Goal: Task Accomplishment & Management: Manage account settings

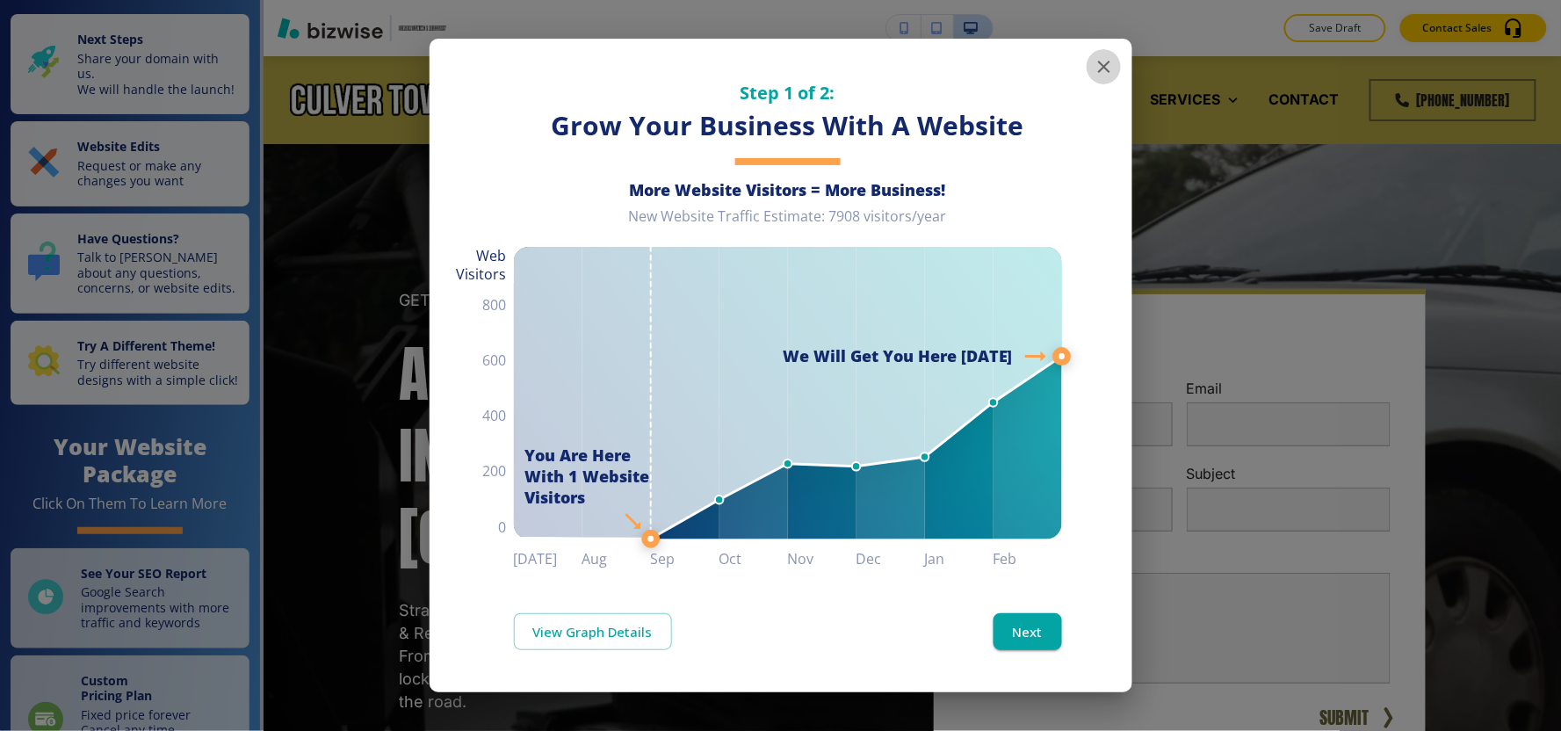
click at [1105, 68] on icon "button" at bounding box center [1104, 67] width 12 height 12
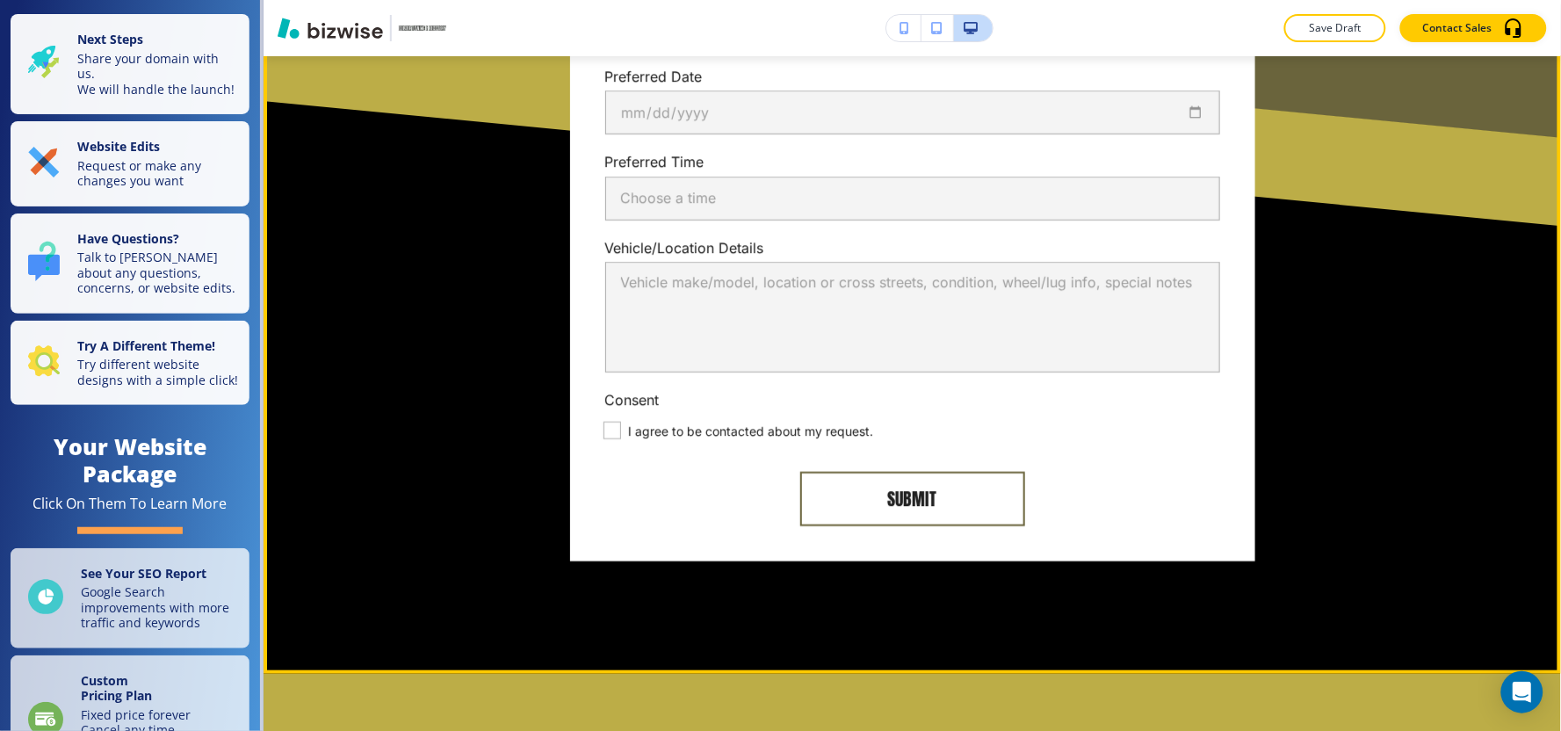
scroll to position [8270, 0]
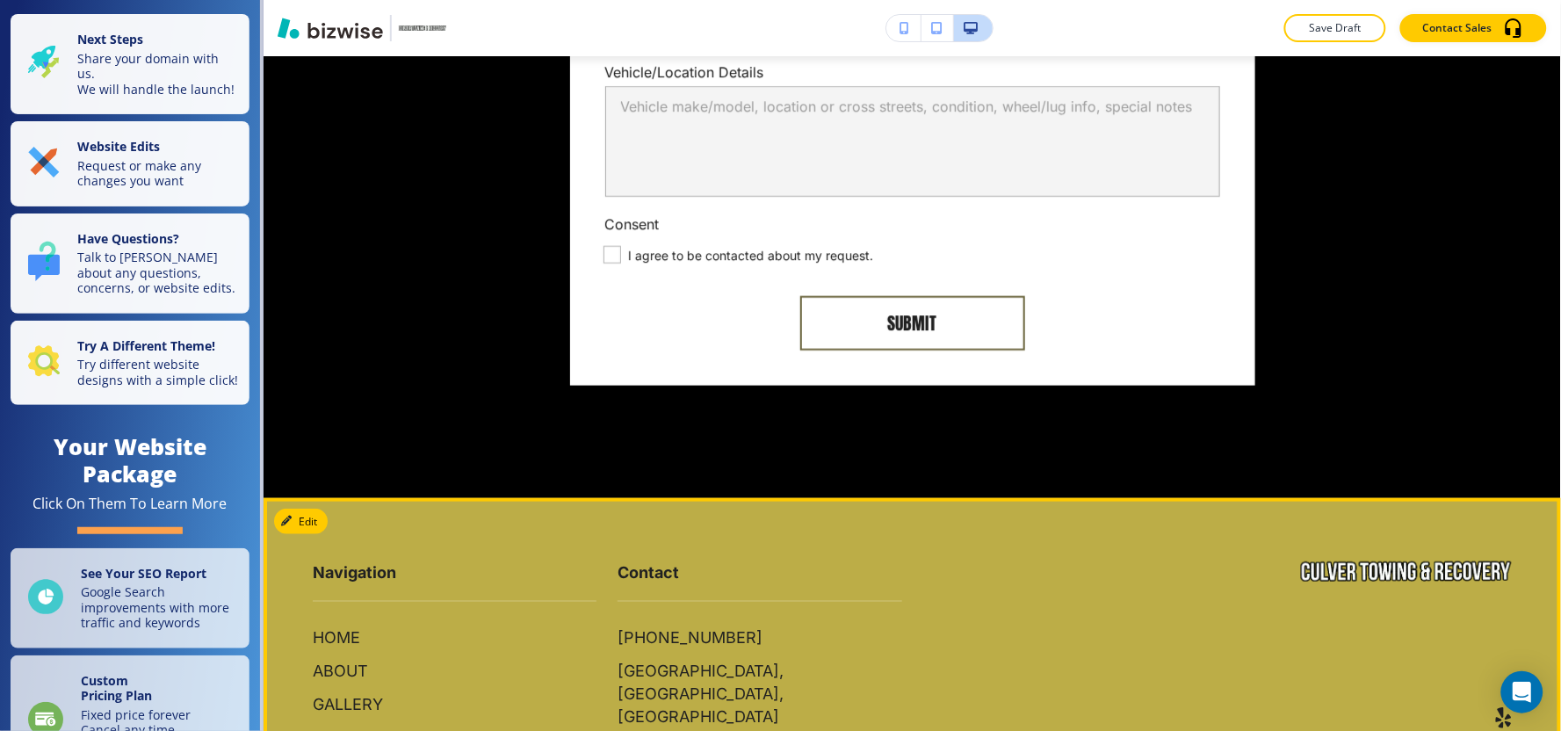
click at [335, 498] on footer "Navigation HOME ABOUT GALLERY SERVICES CONTACT Contact [PHONE_NUMBER][GEOGRAPHI…" at bounding box center [912, 684] width 1297 height 372
click at [311, 509] on button "Edit Footer" at bounding box center [319, 522] width 91 height 26
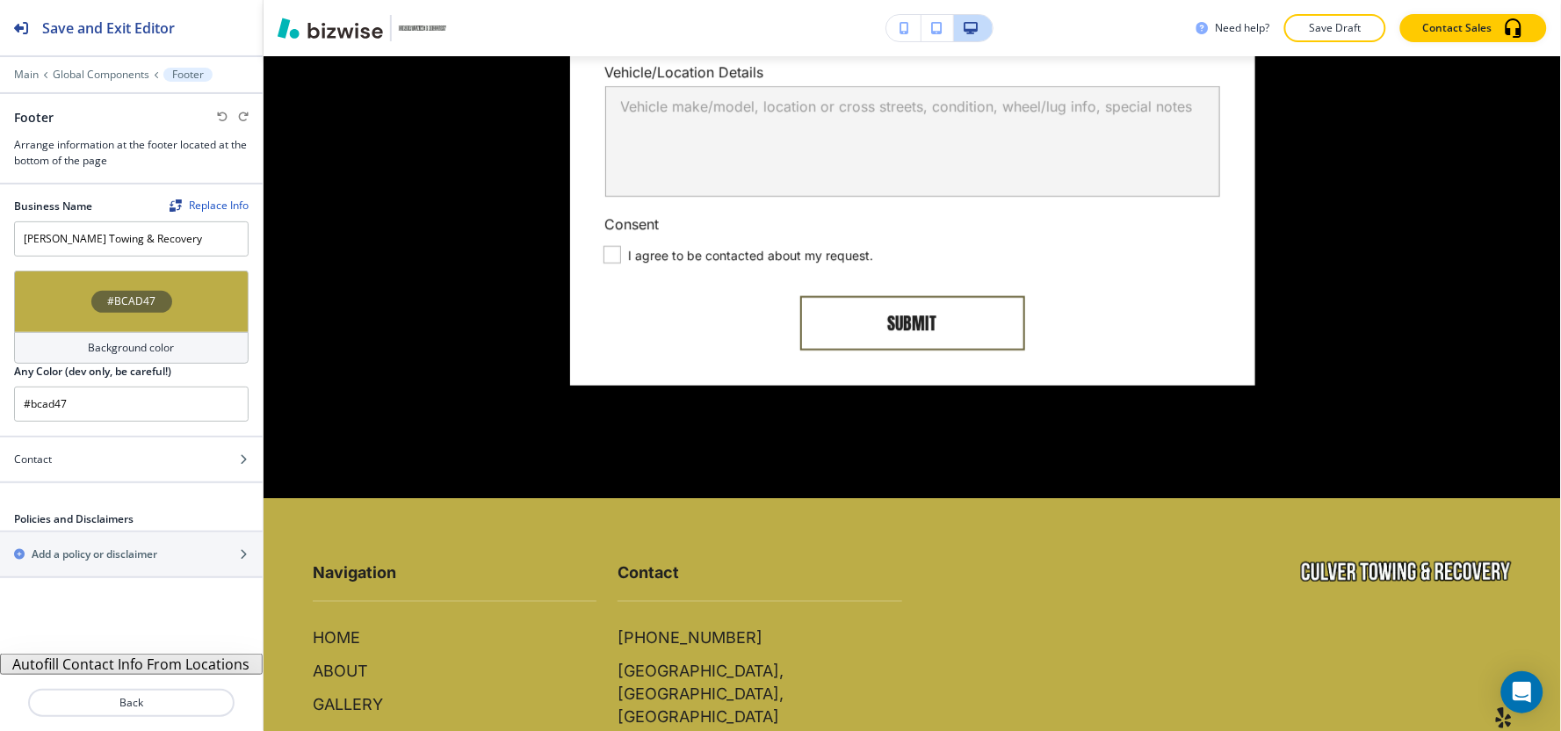
click at [118, 663] on button "Autofill Contact Info From Locations" at bounding box center [131, 664] width 263 height 21
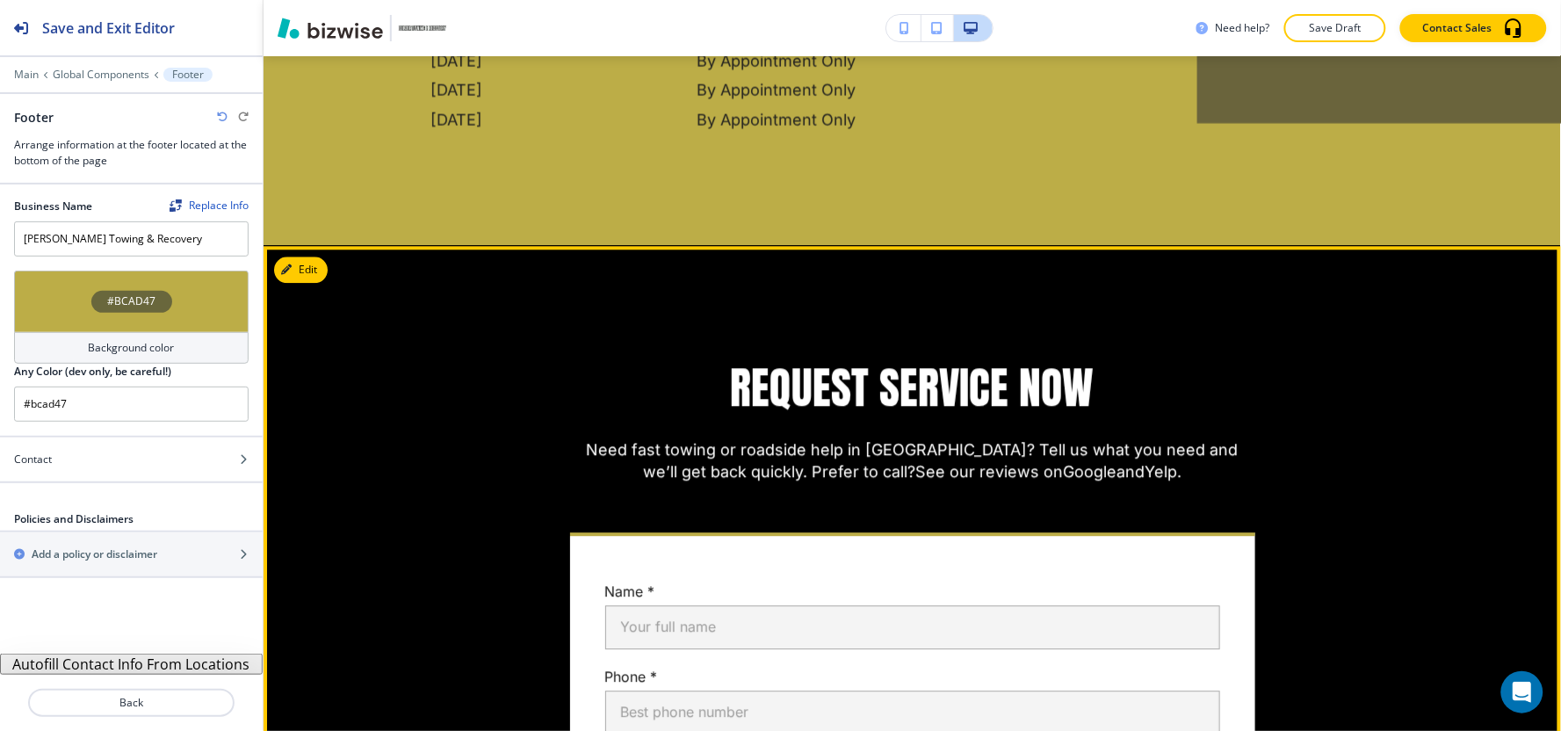
scroll to position [7195, 0]
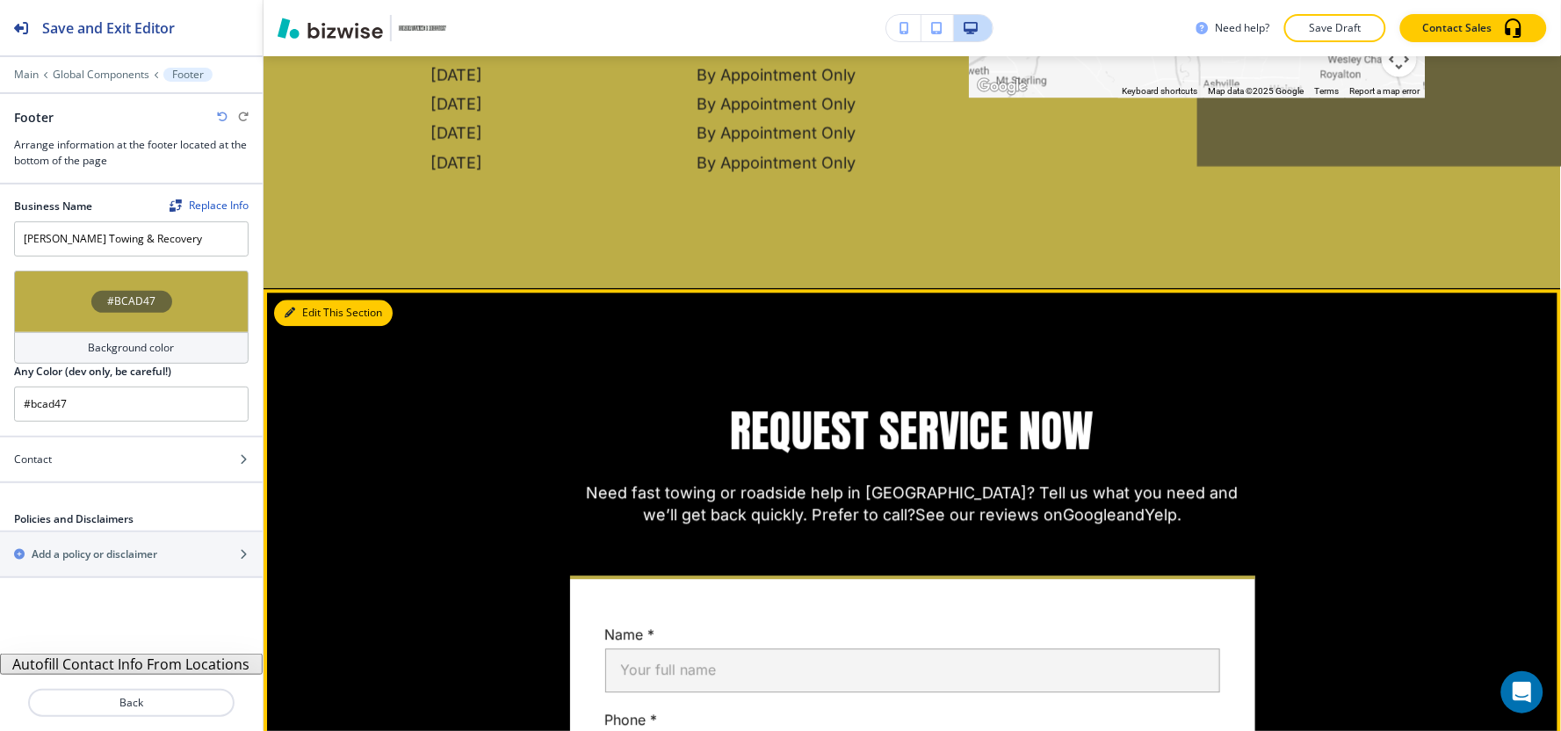
click at [303, 300] on button "Edit This Section" at bounding box center [333, 313] width 119 height 26
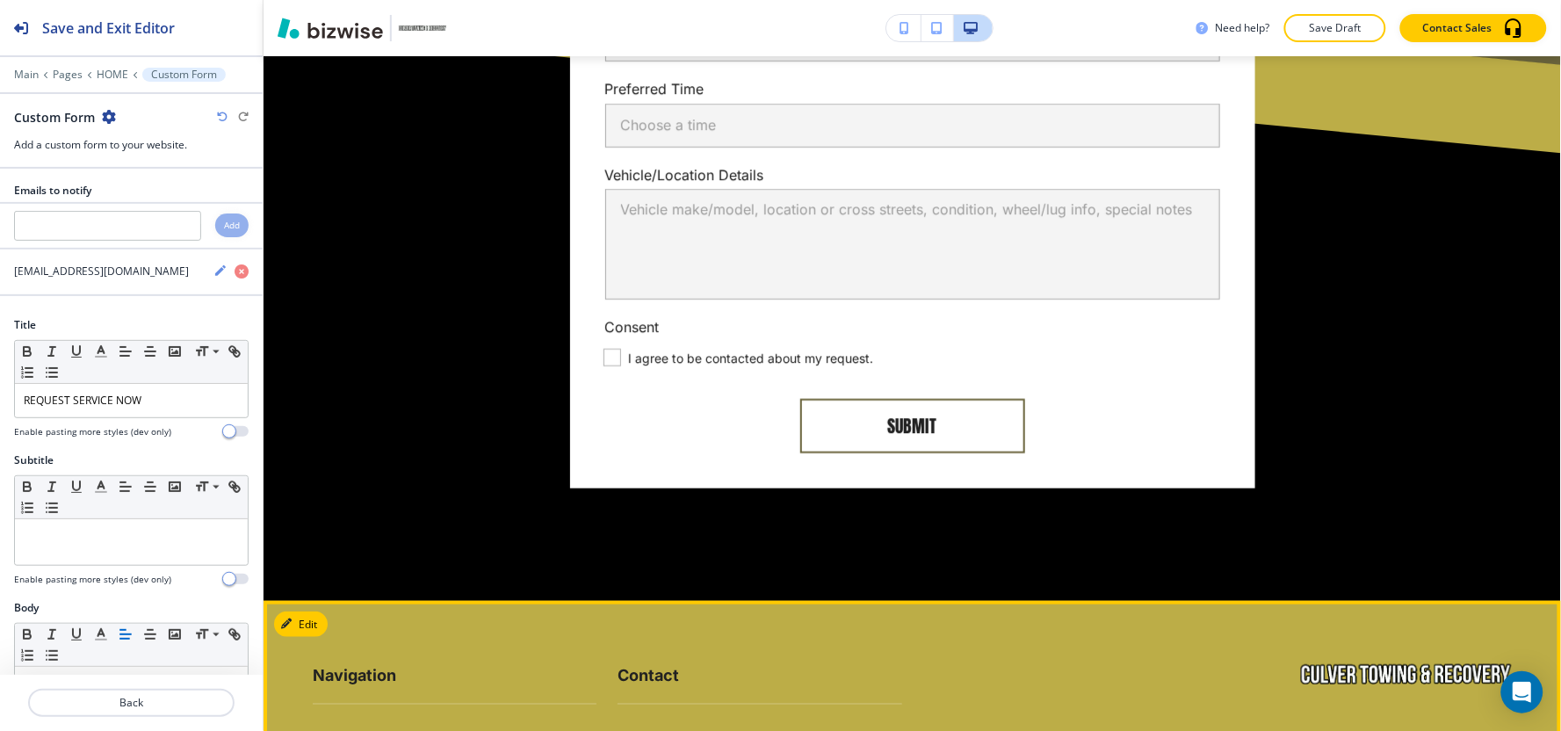
scroll to position [8268, 0]
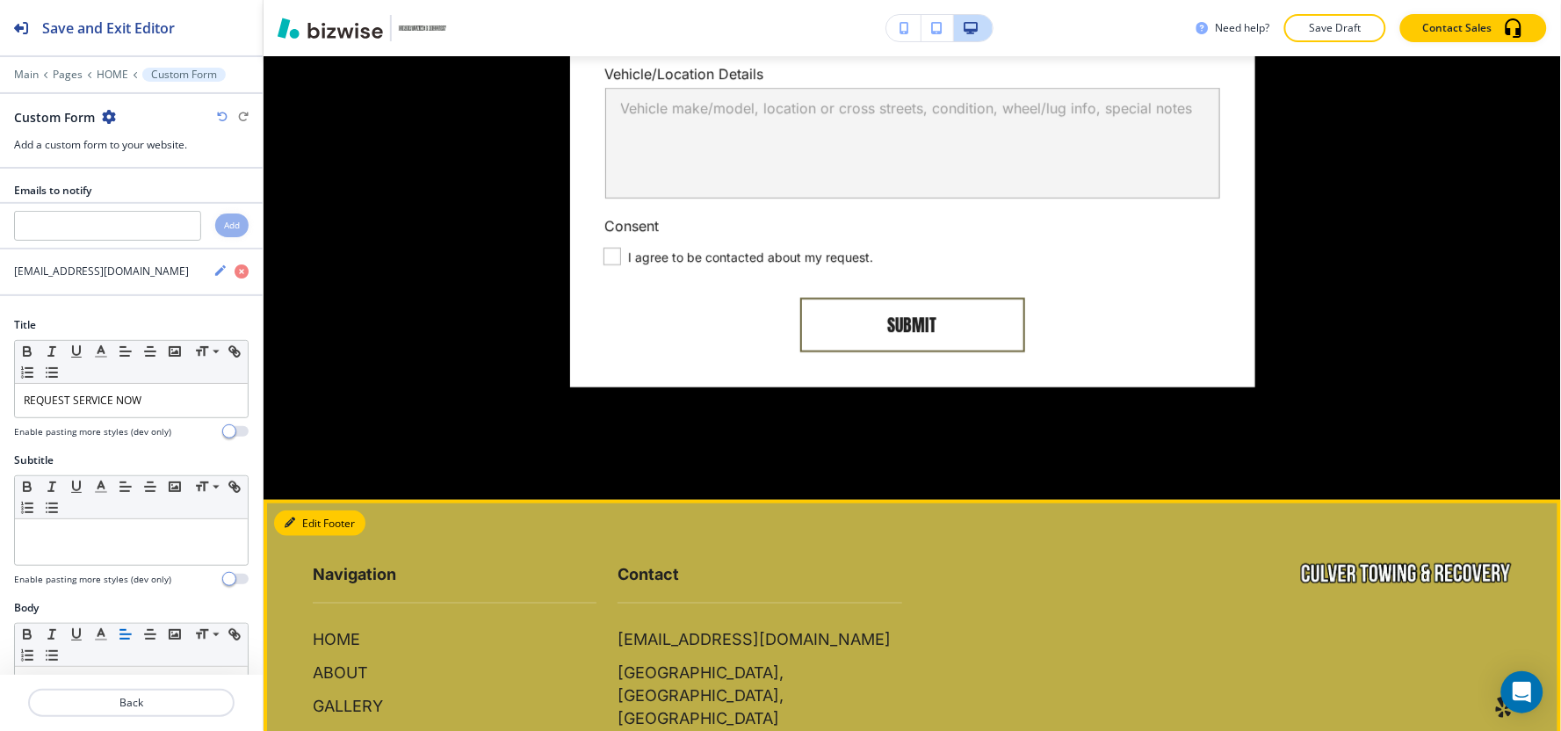
click at [303, 510] on button "Edit Footer" at bounding box center [319, 523] width 91 height 26
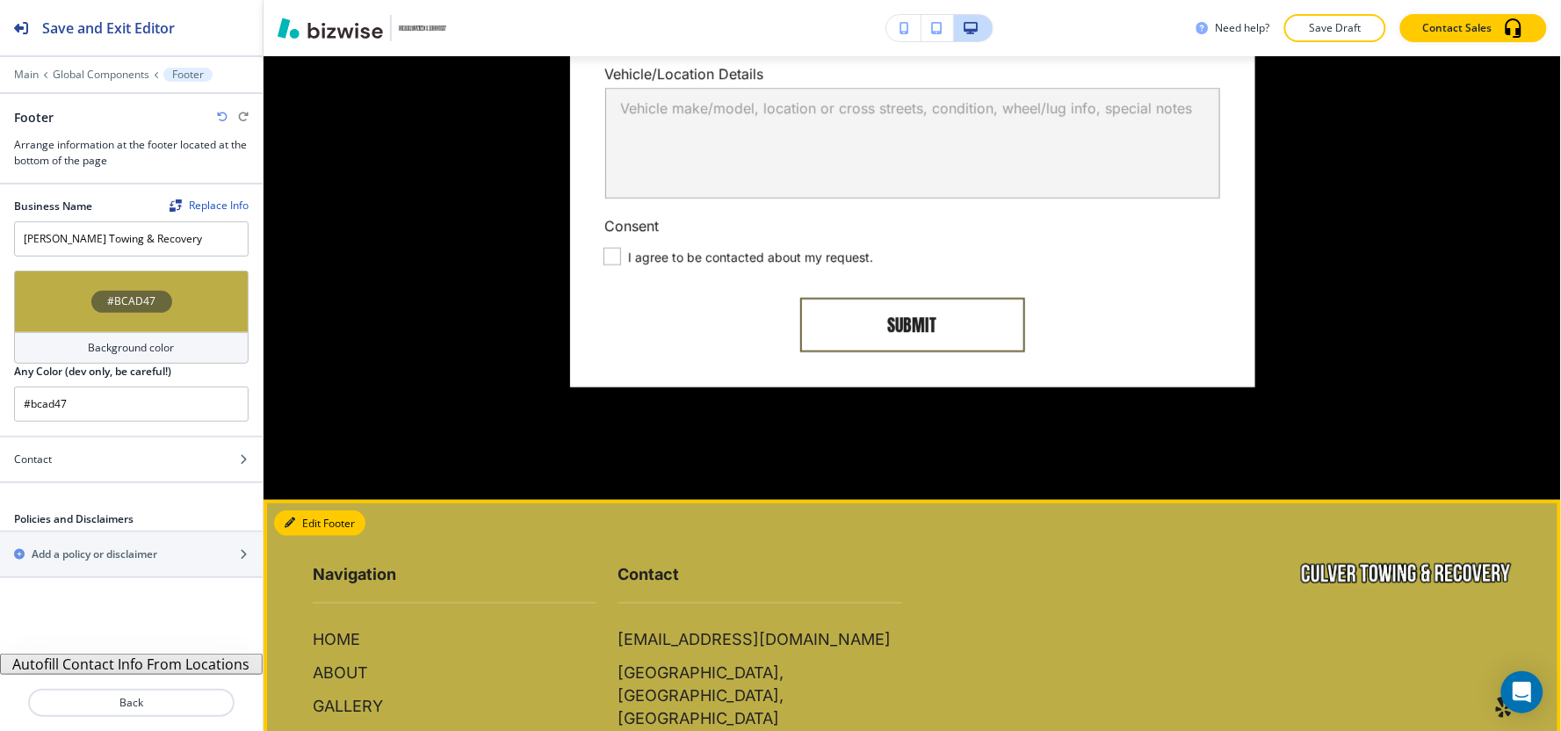
scroll to position [8269, 0]
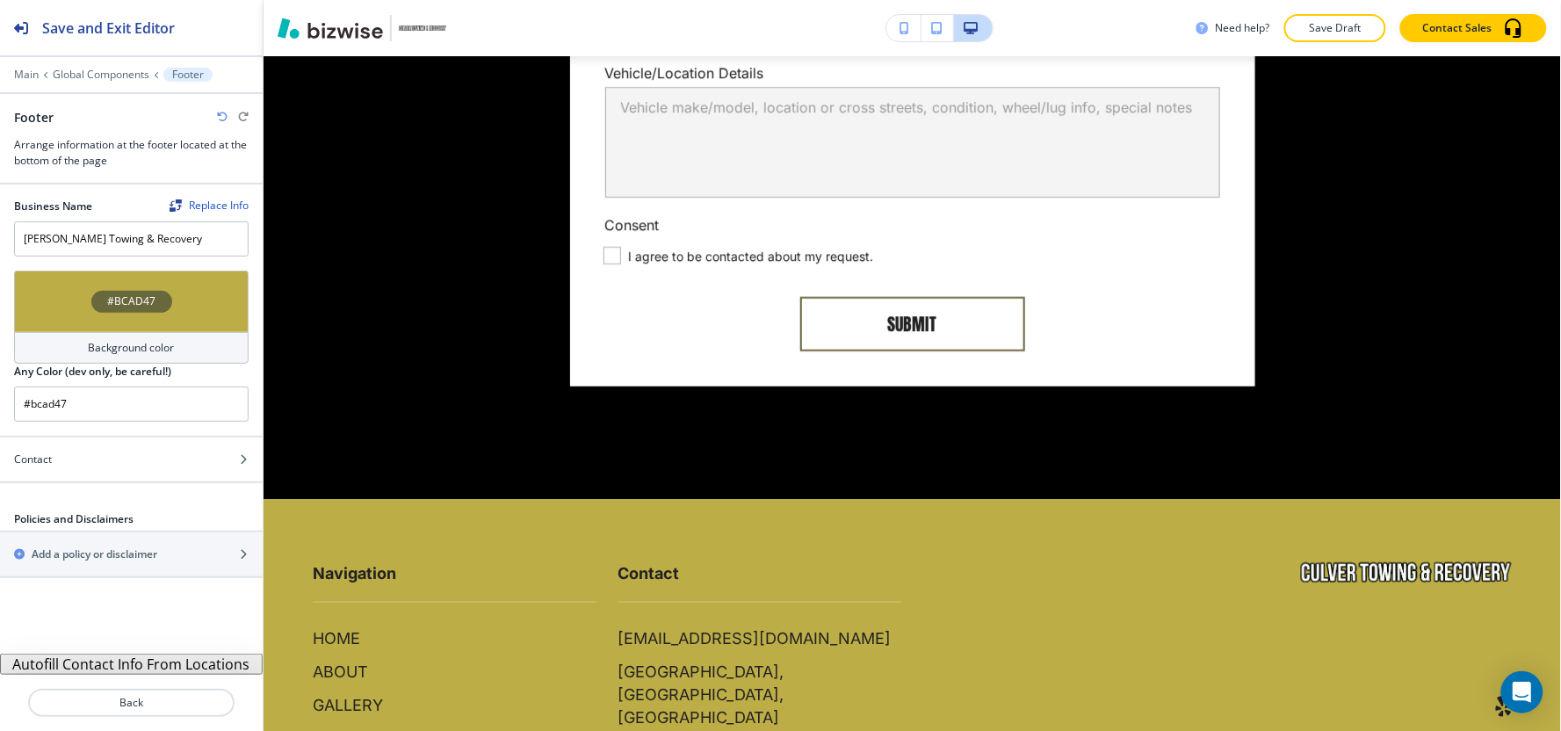
click at [104, 486] on div at bounding box center [131, 497] width 263 height 28
click at [100, 466] on div "Contact" at bounding box center [112, 460] width 224 height 16
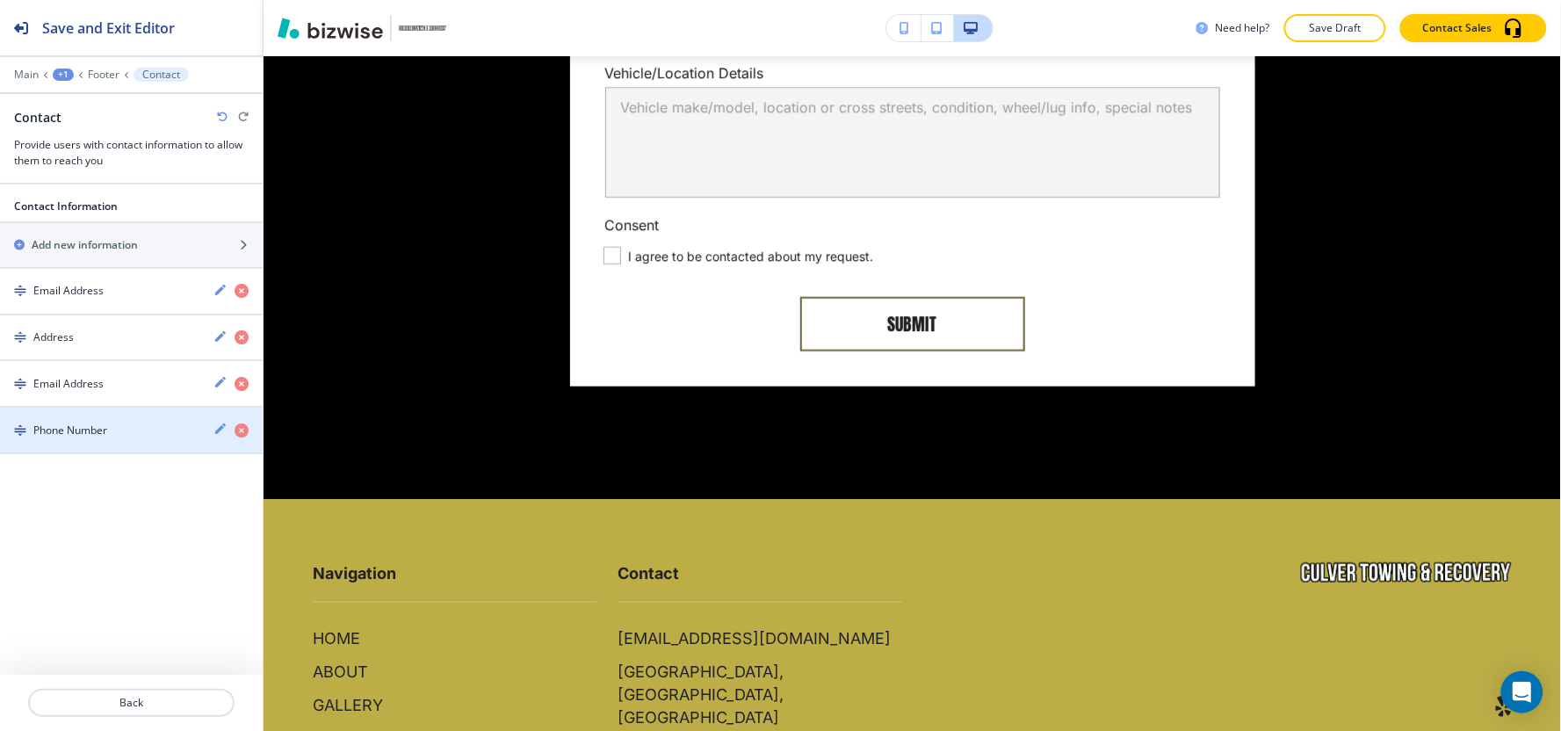
click at [100, 424] on h4 "Phone Number" at bounding box center [70, 431] width 74 height 16
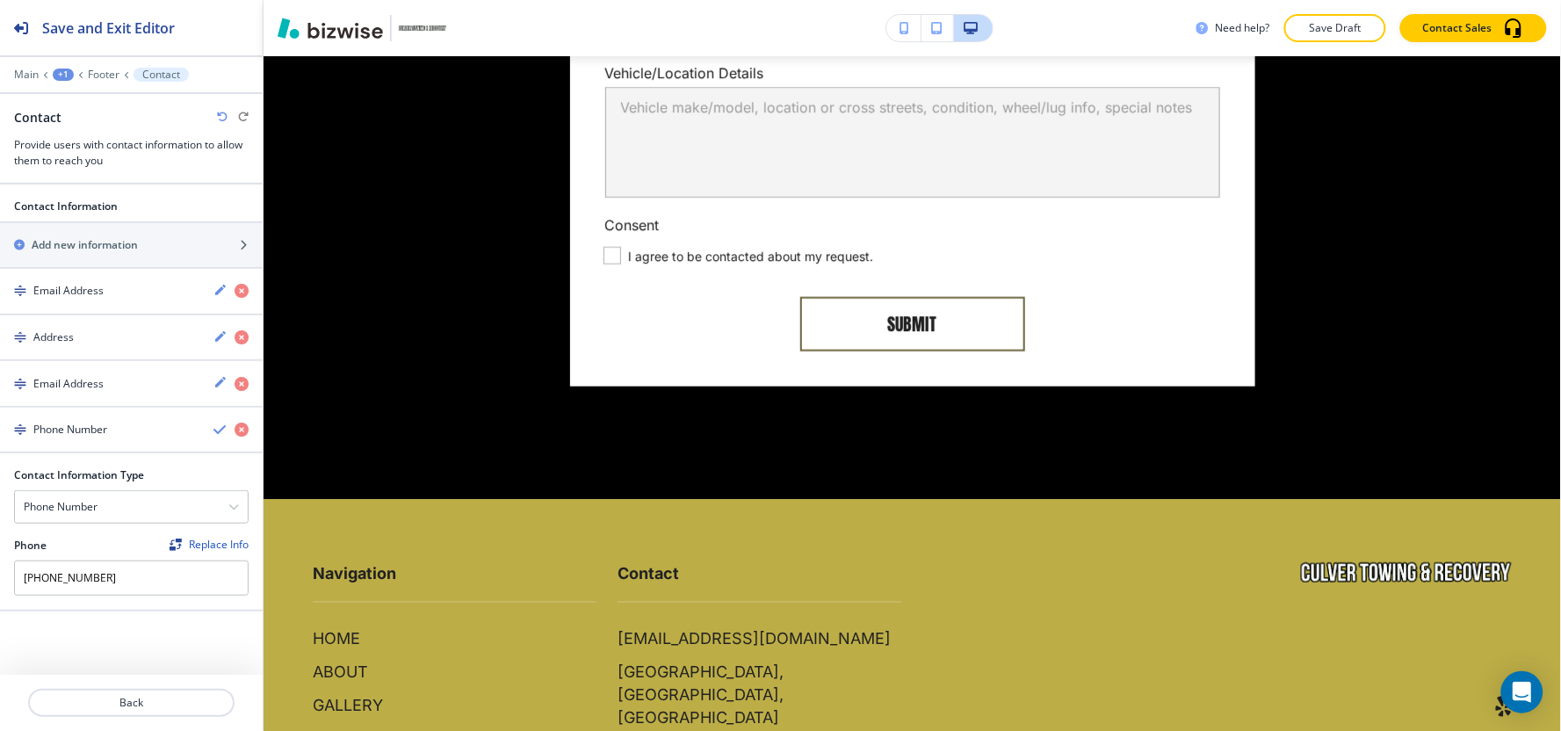
click at [95, 429] on h4 "Phone Number" at bounding box center [70, 430] width 74 height 16
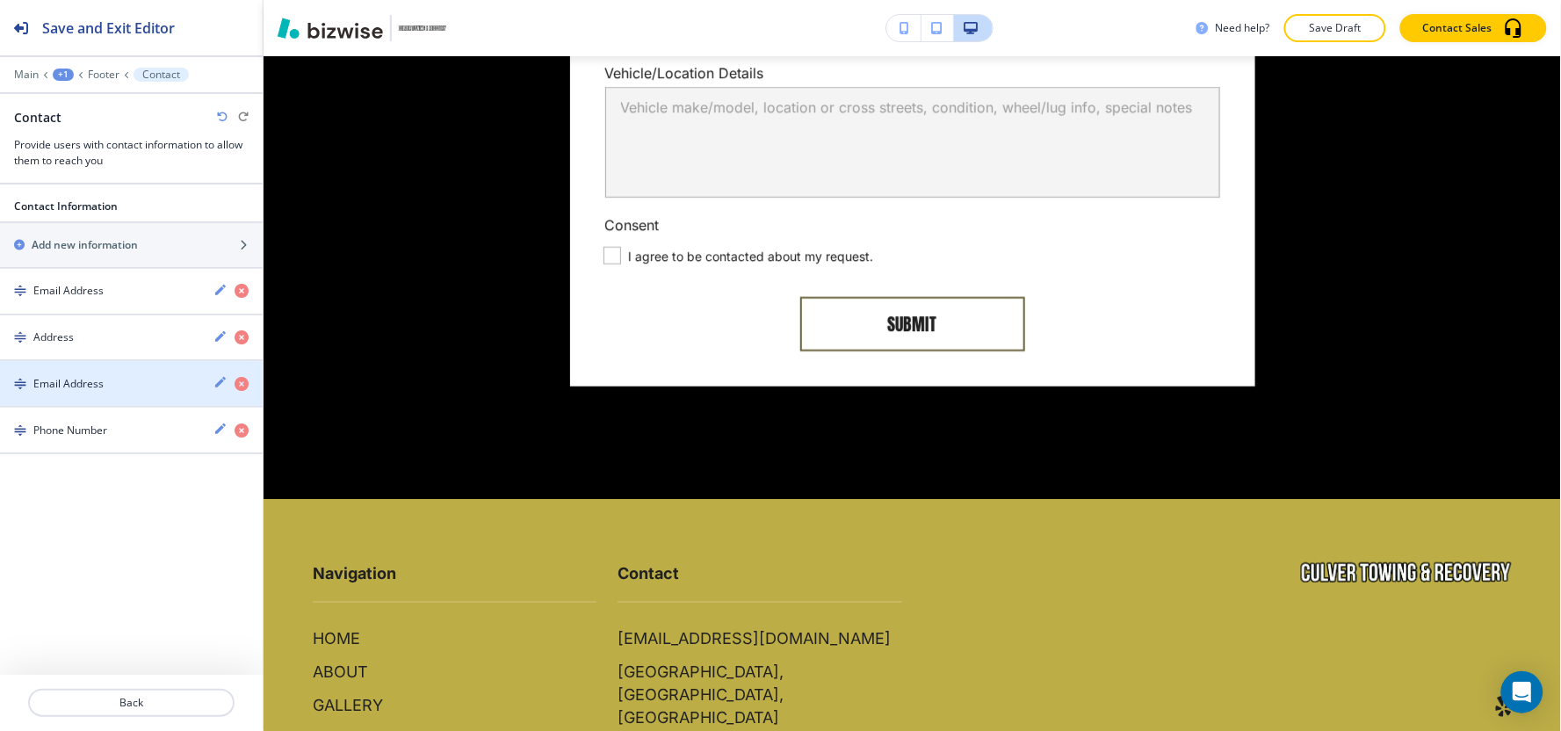
click at [90, 389] on h4 "Email Address" at bounding box center [68, 384] width 70 height 16
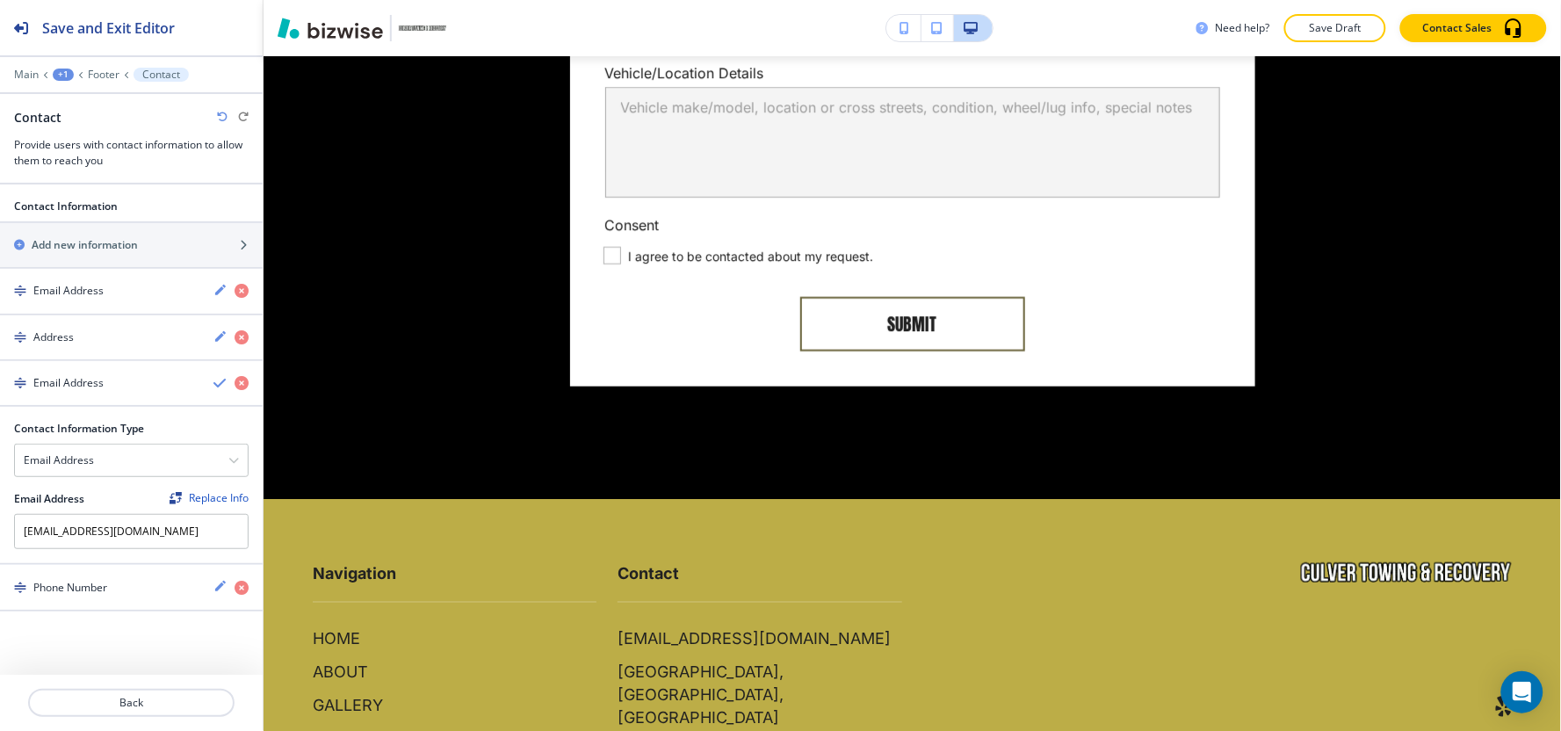
click at [90, 389] on h4 "Email Address" at bounding box center [68, 383] width 70 height 16
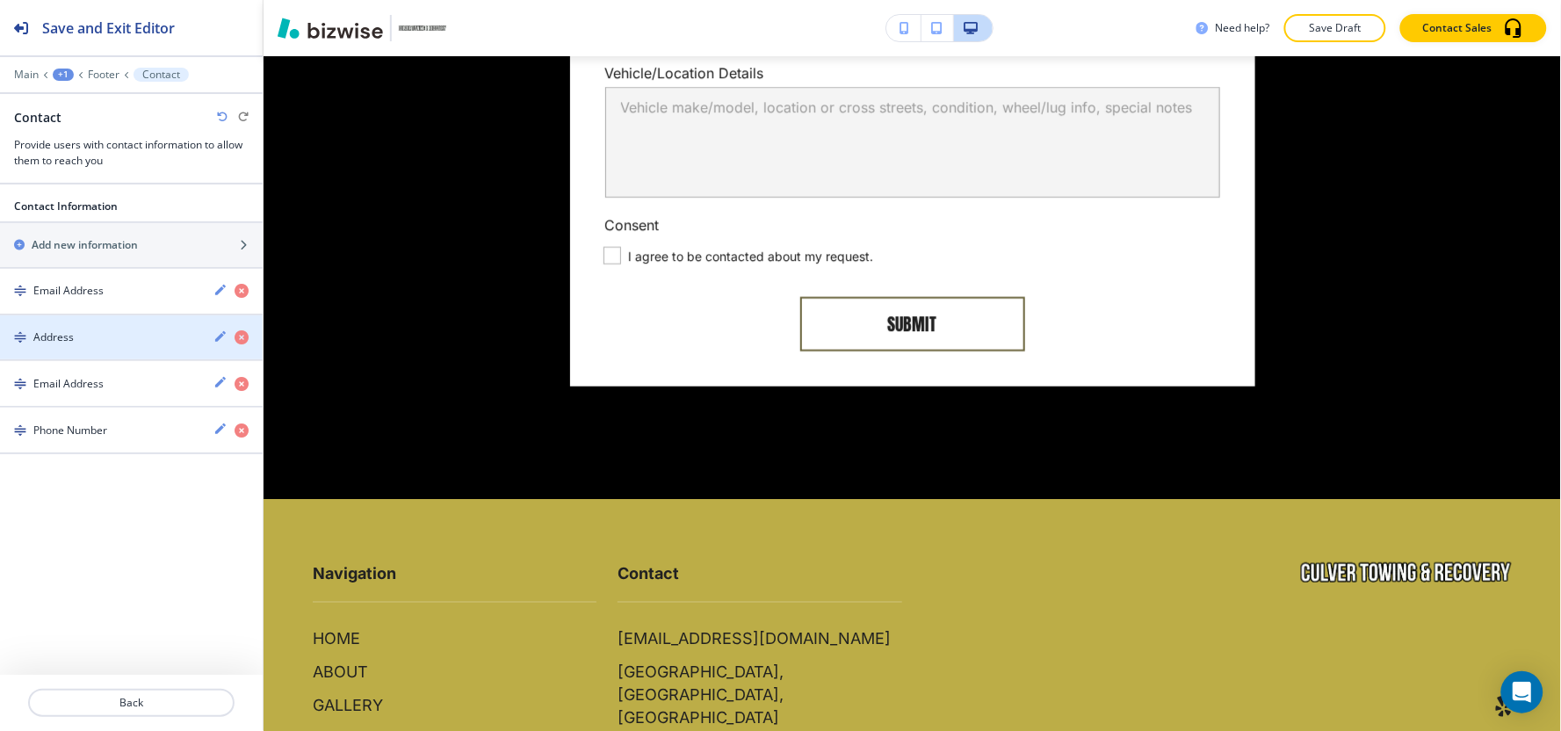
click at [88, 336] on div "Address" at bounding box center [99, 337] width 199 height 16
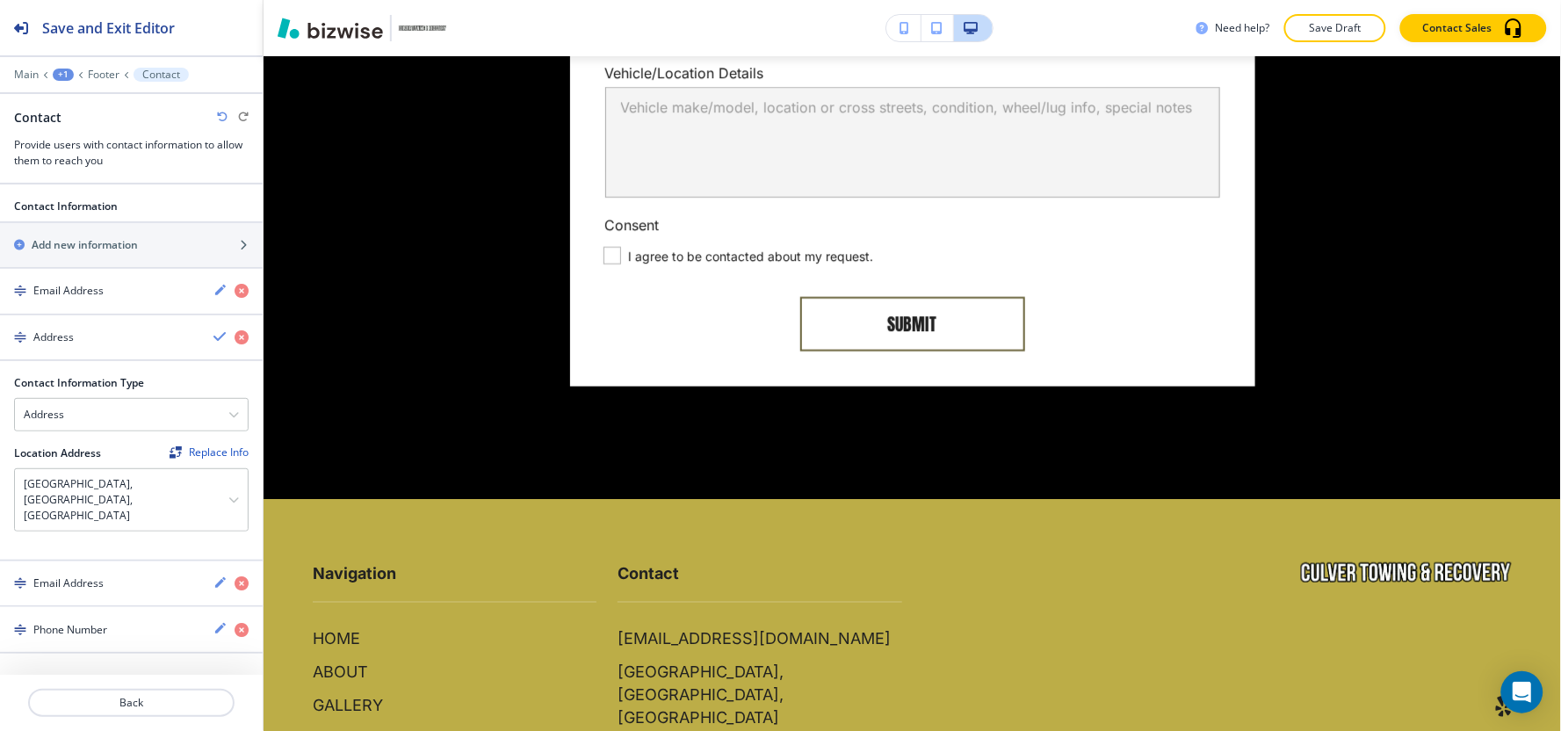
click at [88, 336] on div "Address" at bounding box center [99, 337] width 199 height 16
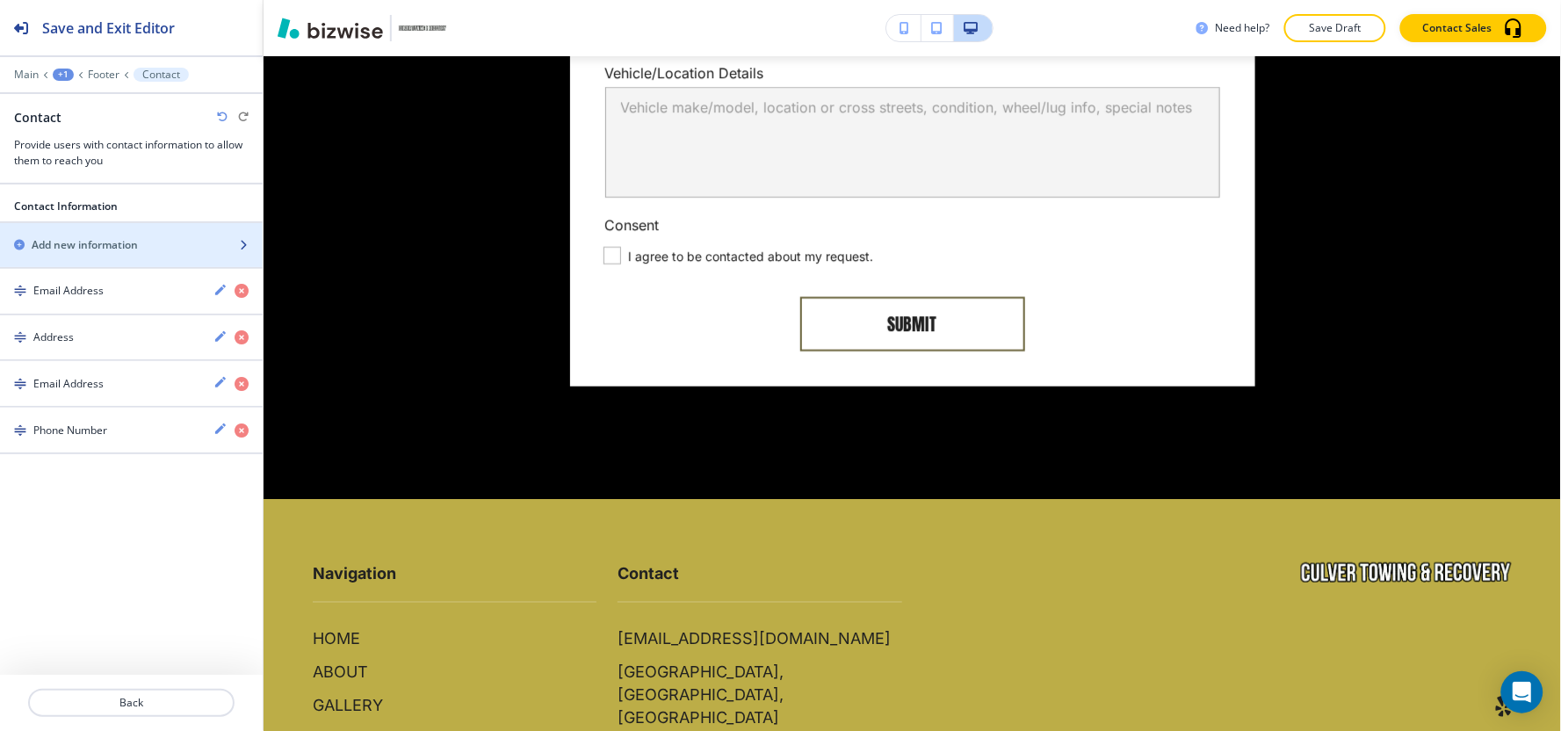
click at [112, 243] on h2 "Add new information" at bounding box center [85, 245] width 106 height 16
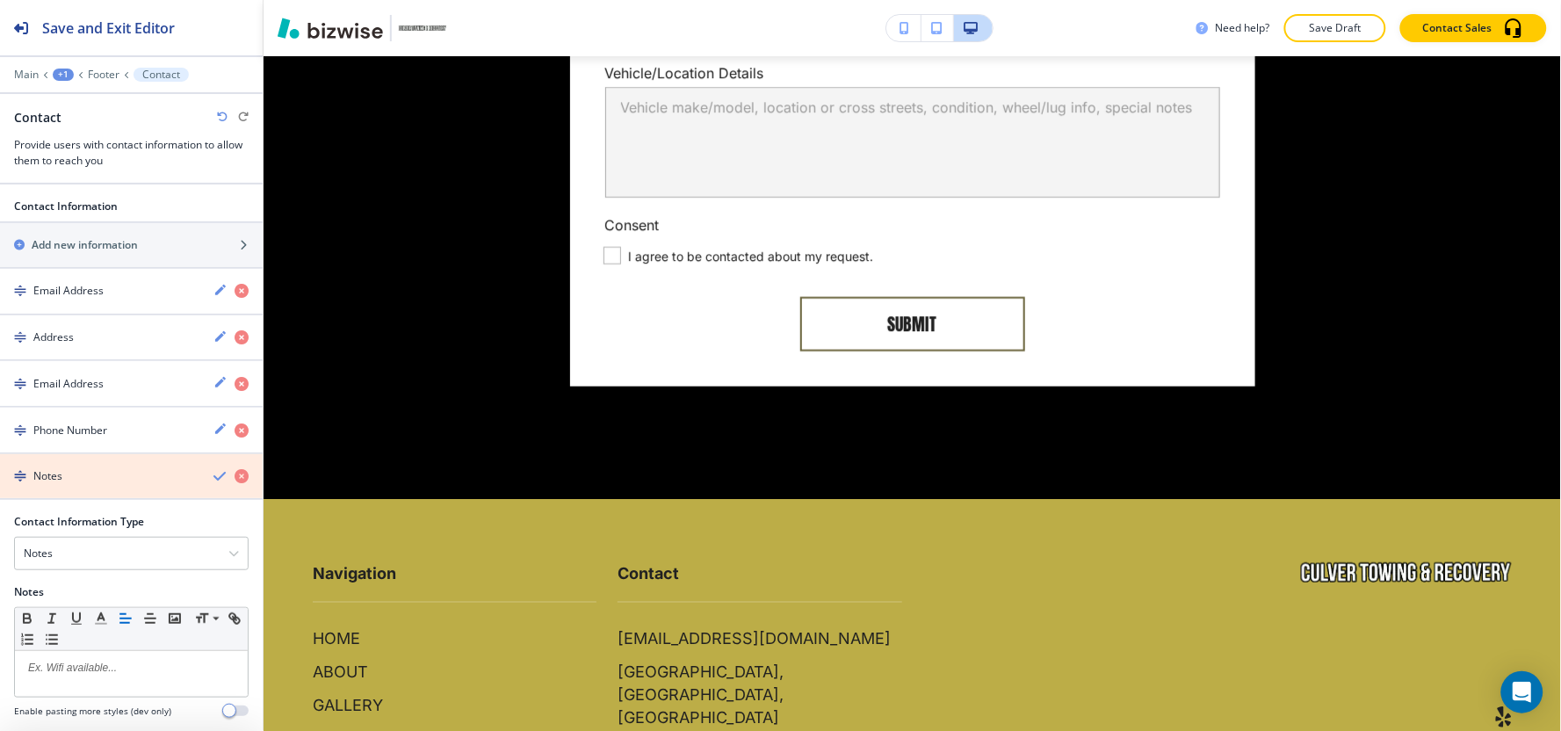
click at [235, 480] on icon "button" at bounding box center [242, 476] width 14 height 14
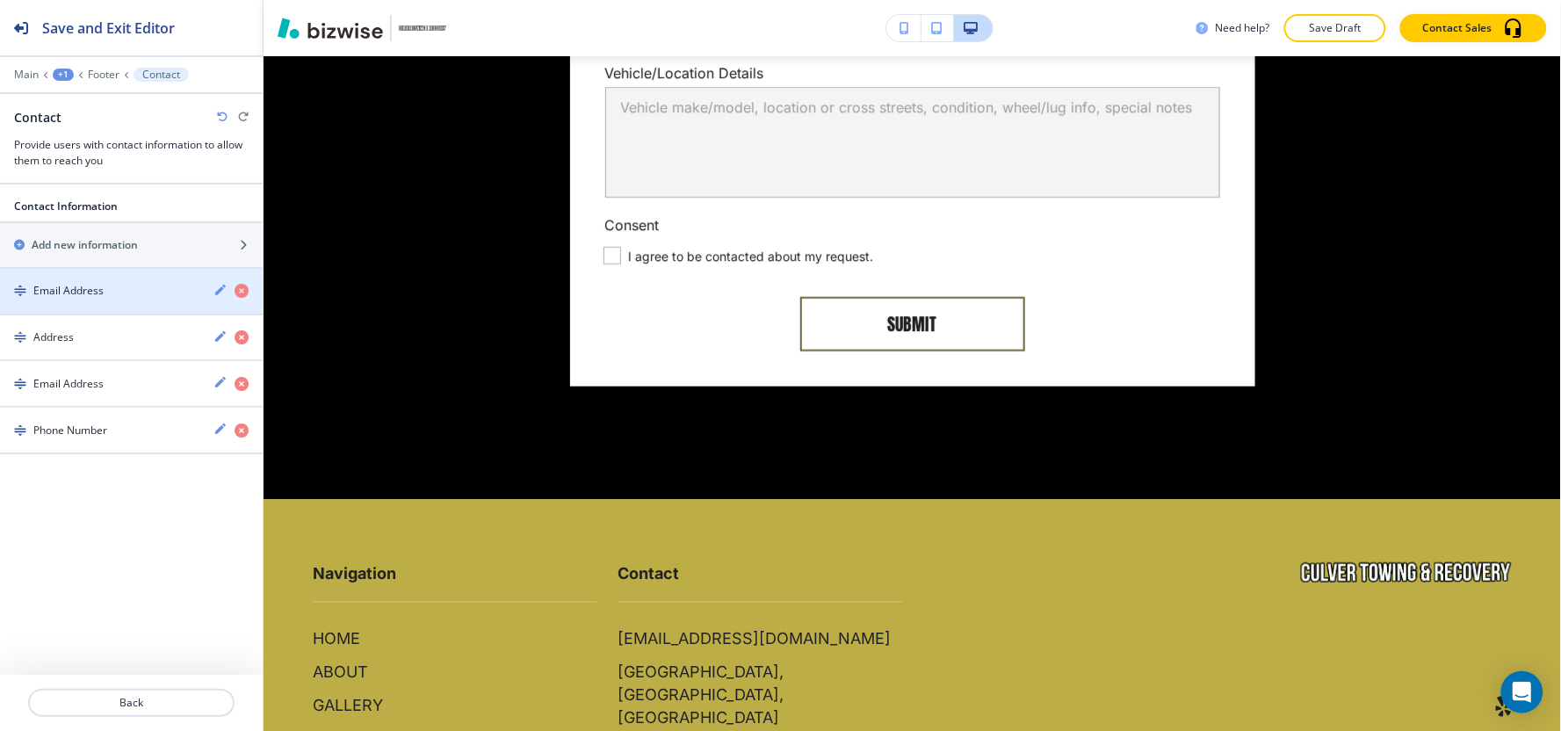
click at [102, 274] on div "button" at bounding box center [131, 276] width 263 height 14
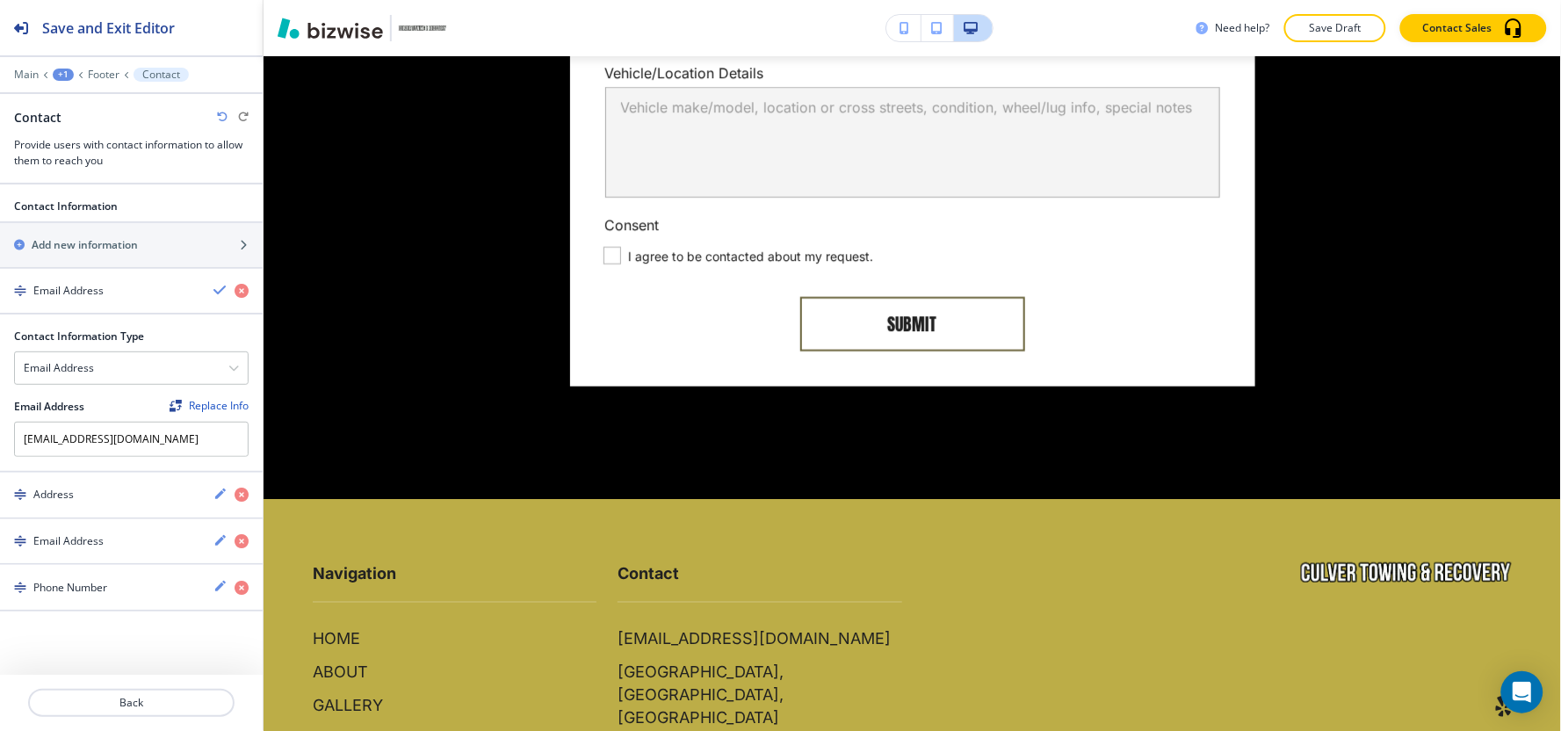
click at [102, 274] on div "button" at bounding box center [131, 276] width 263 height 14
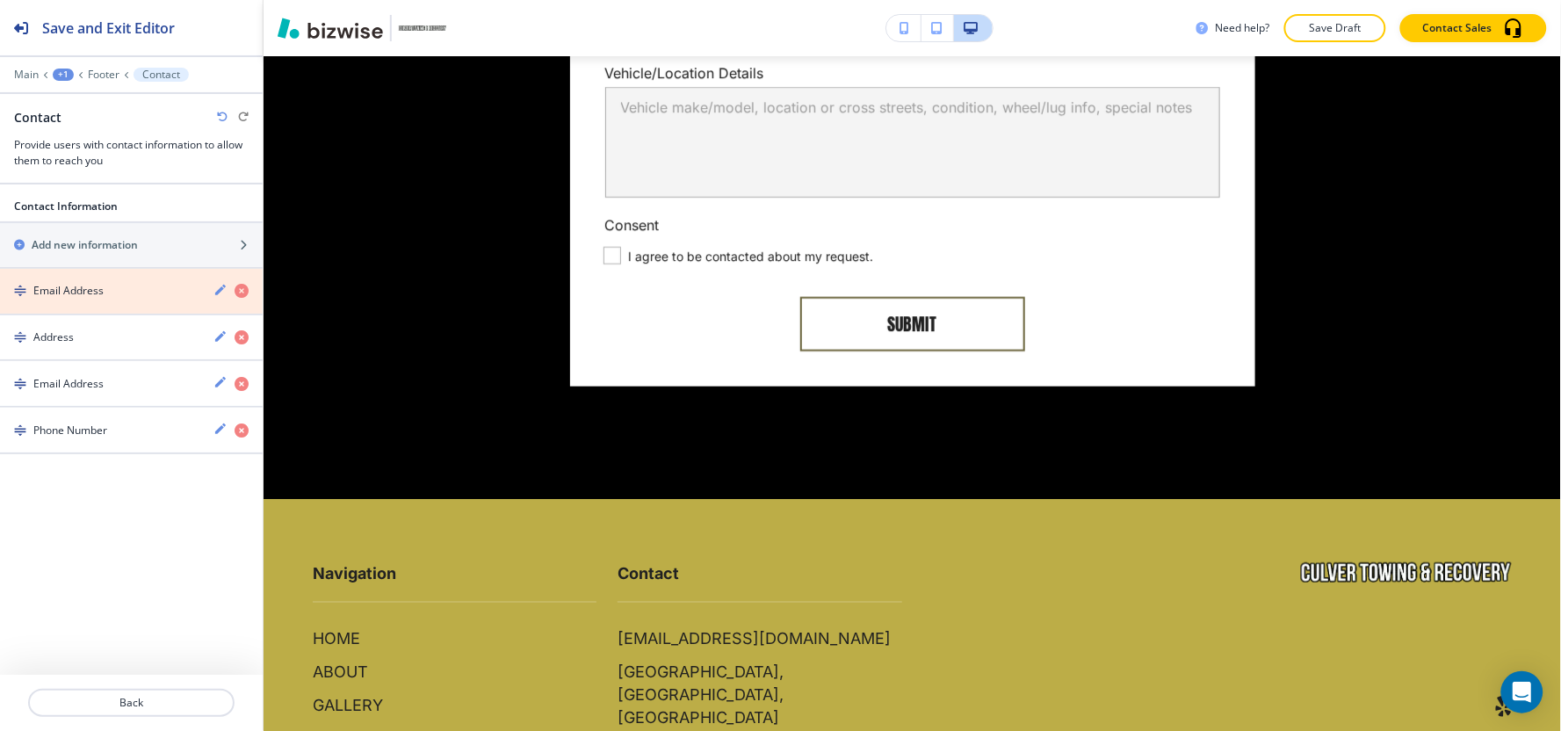
click at [242, 292] on icon "button" at bounding box center [242, 291] width 14 height 14
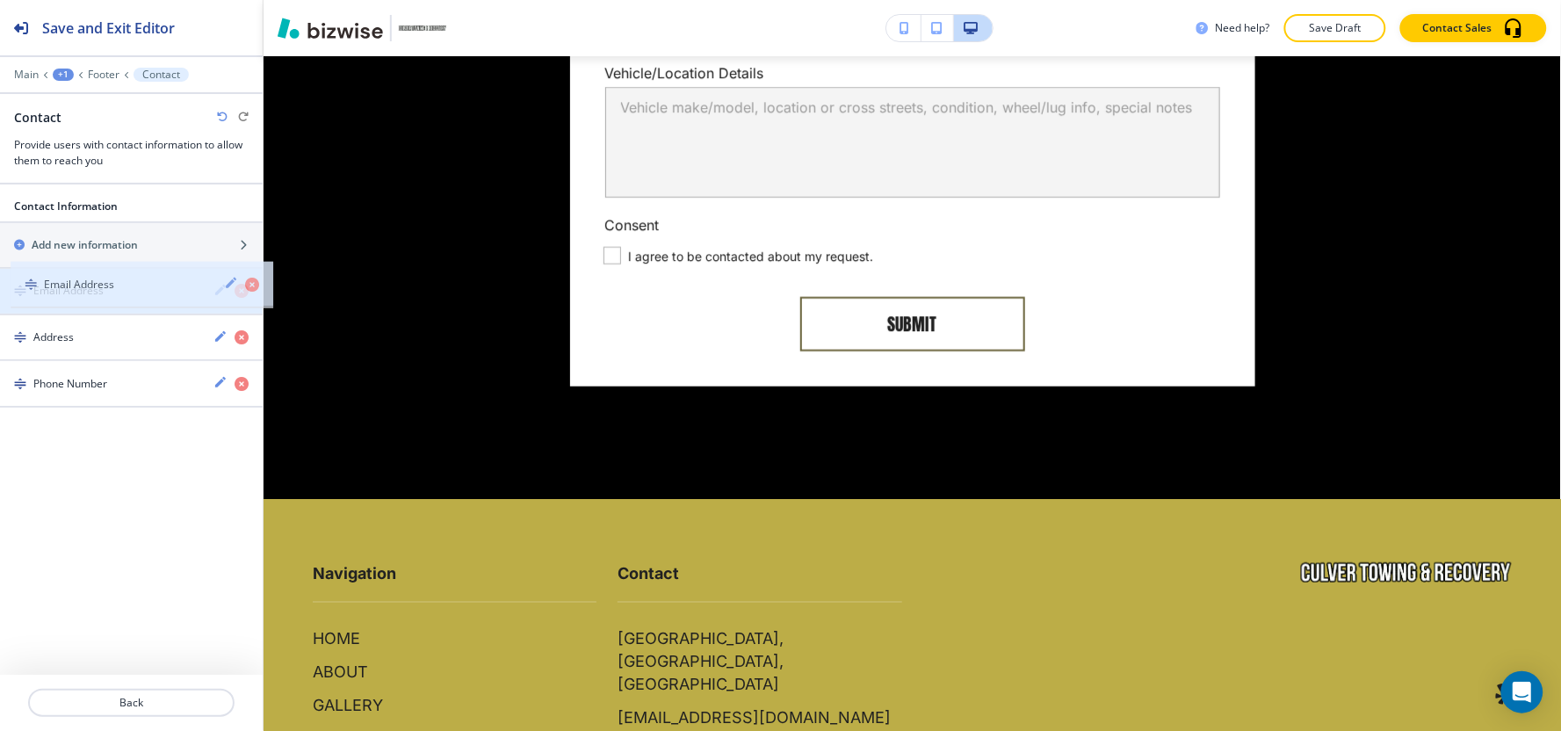
drag, startPoint x: 51, startPoint y: 335, endPoint x: 62, endPoint y: 279, distance: 56.5
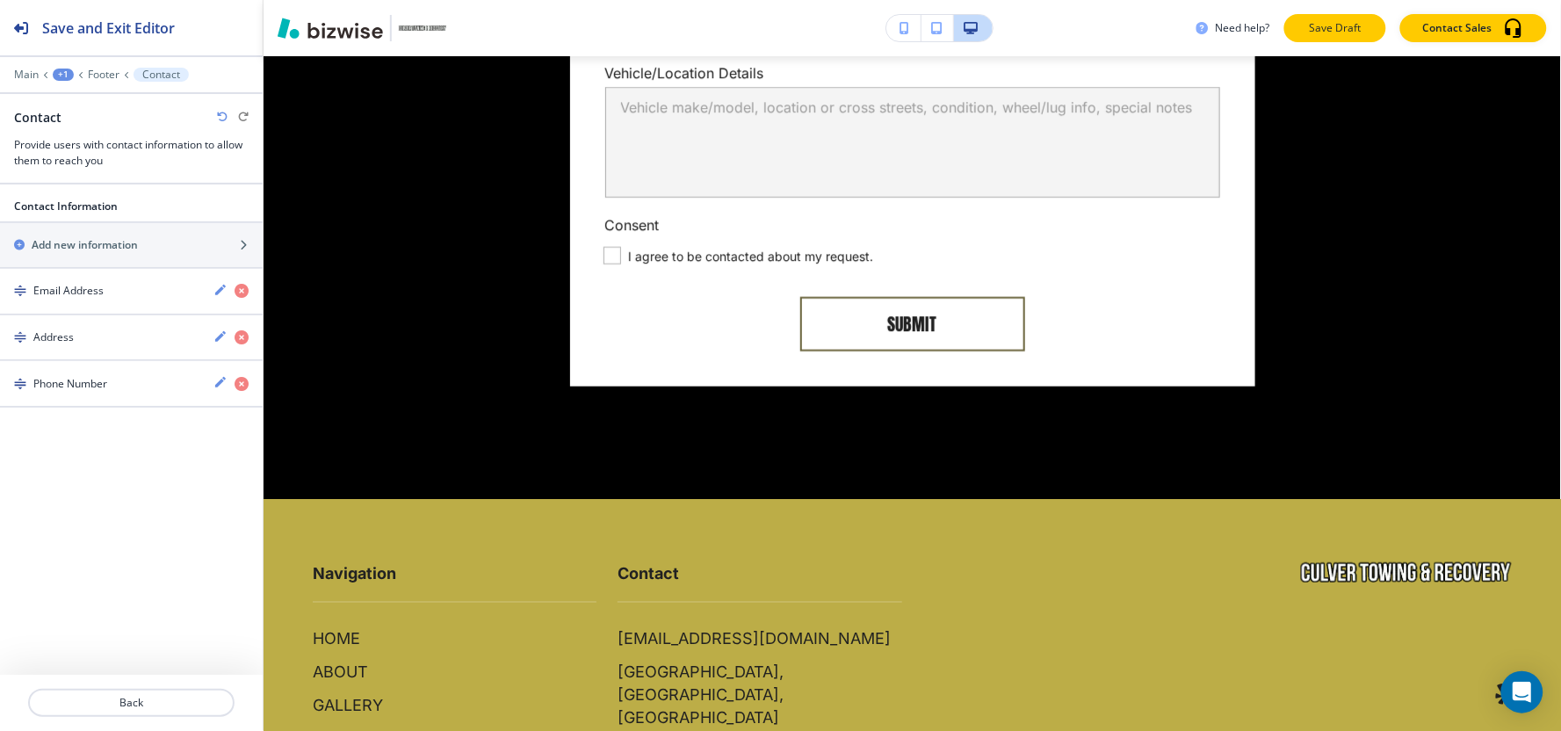
click at [1312, 20] on p "Save Draft" at bounding box center [1335, 28] width 56 height 16
